Goal: Task Accomplishment & Management: Manage account settings

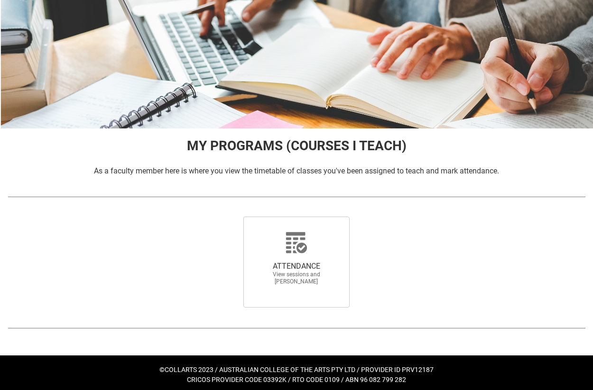
scroll to position [42, 0]
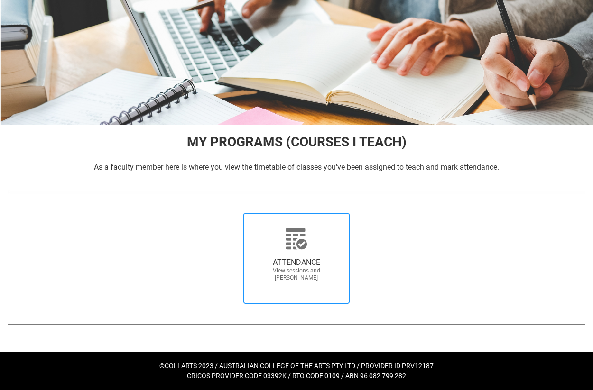
click at [282, 249] on div at bounding box center [296, 239] width 91 height 23
click at [230, 213] on input "ATTENDANCE View sessions and [PERSON_NAME]" at bounding box center [230, 212] width 0 height 0
radio input "true"
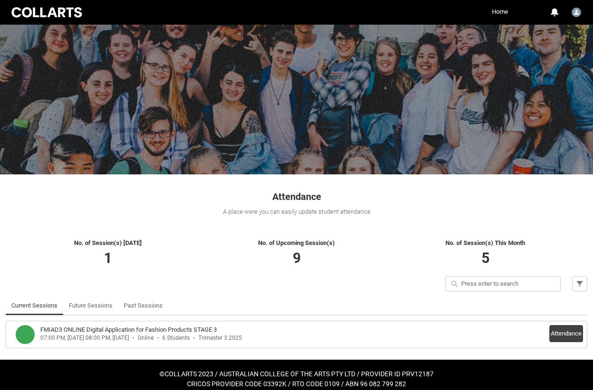
scroll to position [11, 0]
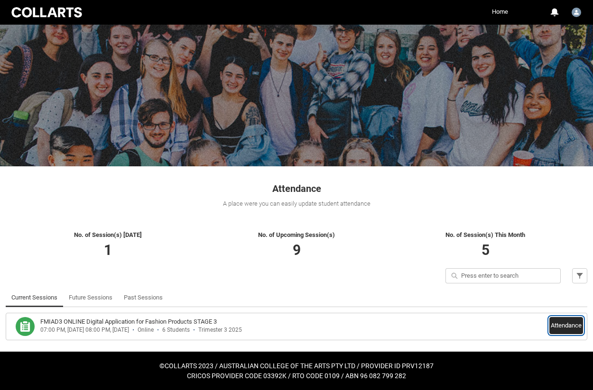
click at [562, 325] on button "Attendance" at bounding box center [566, 325] width 34 height 17
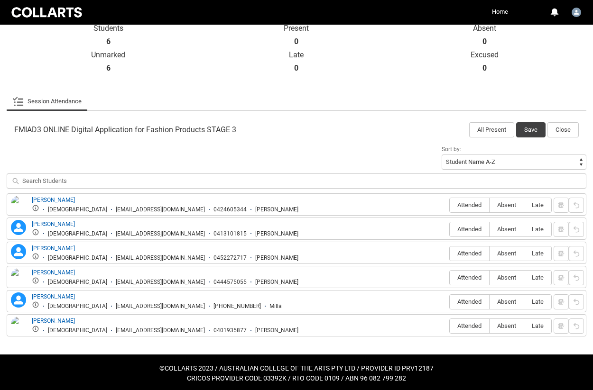
scroll to position [222, 0]
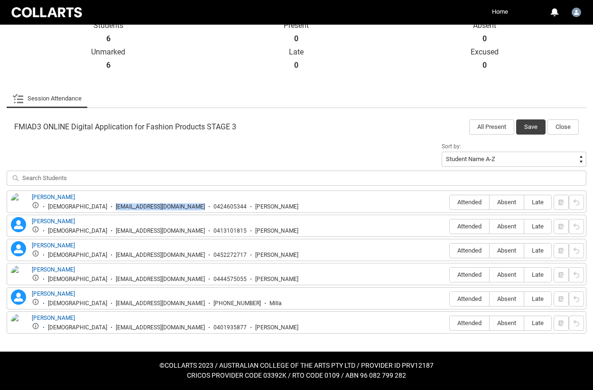
drag, startPoint x: 171, startPoint y: 205, endPoint x: 75, endPoint y: 203, distance: 95.8
click at [75, 203] on ul "[DEMOGRAPHIC_DATA] [EMAIL_ADDRESS][DOMAIN_NAME] 0424605344 [PERSON_NAME]" at bounding box center [165, 206] width 267 height 9
copy div "[EMAIL_ADDRESS][DOMAIN_NAME]"
drag, startPoint x: 175, startPoint y: 231, endPoint x: 76, endPoint y: 230, distance: 98.2
click at [116, 230] on div "[EMAIL_ADDRESS][DOMAIN_NAME]" at bounding box center [160, 231] width 89 height 7
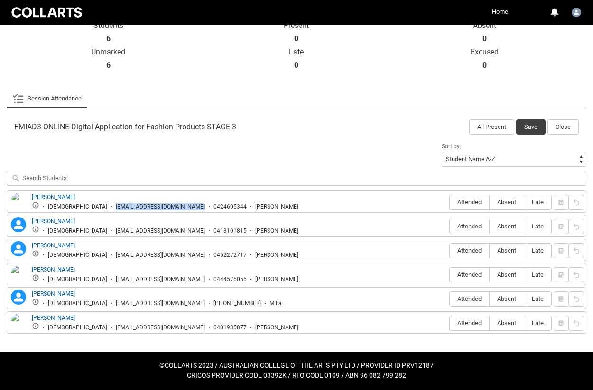
copy div "[EMAIL_ADDRESS][DOMAIN_NAME]"
